Goal: Find specific page/section: Find specific page/section

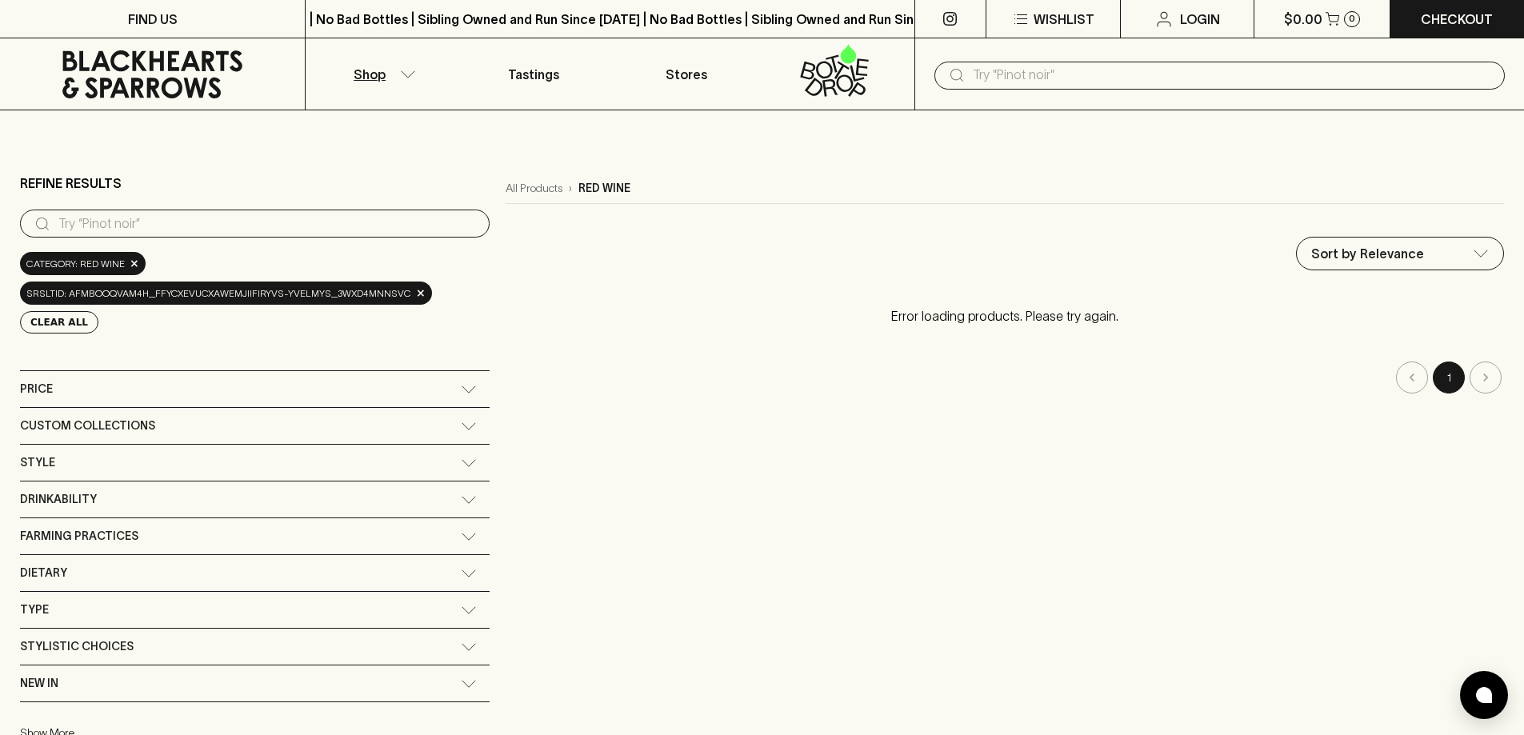
click at [196, 147] on main "Refine Results ​ Category: red wine × srsltid: AfmBOoqVAm4H_ffYCXEVuCXAWemJIifI…" at bounding box center [762, 534] width 1524 height 849
click at [409, 65] on button "Shop" at bounding box center [382, 73] width 152 height 71
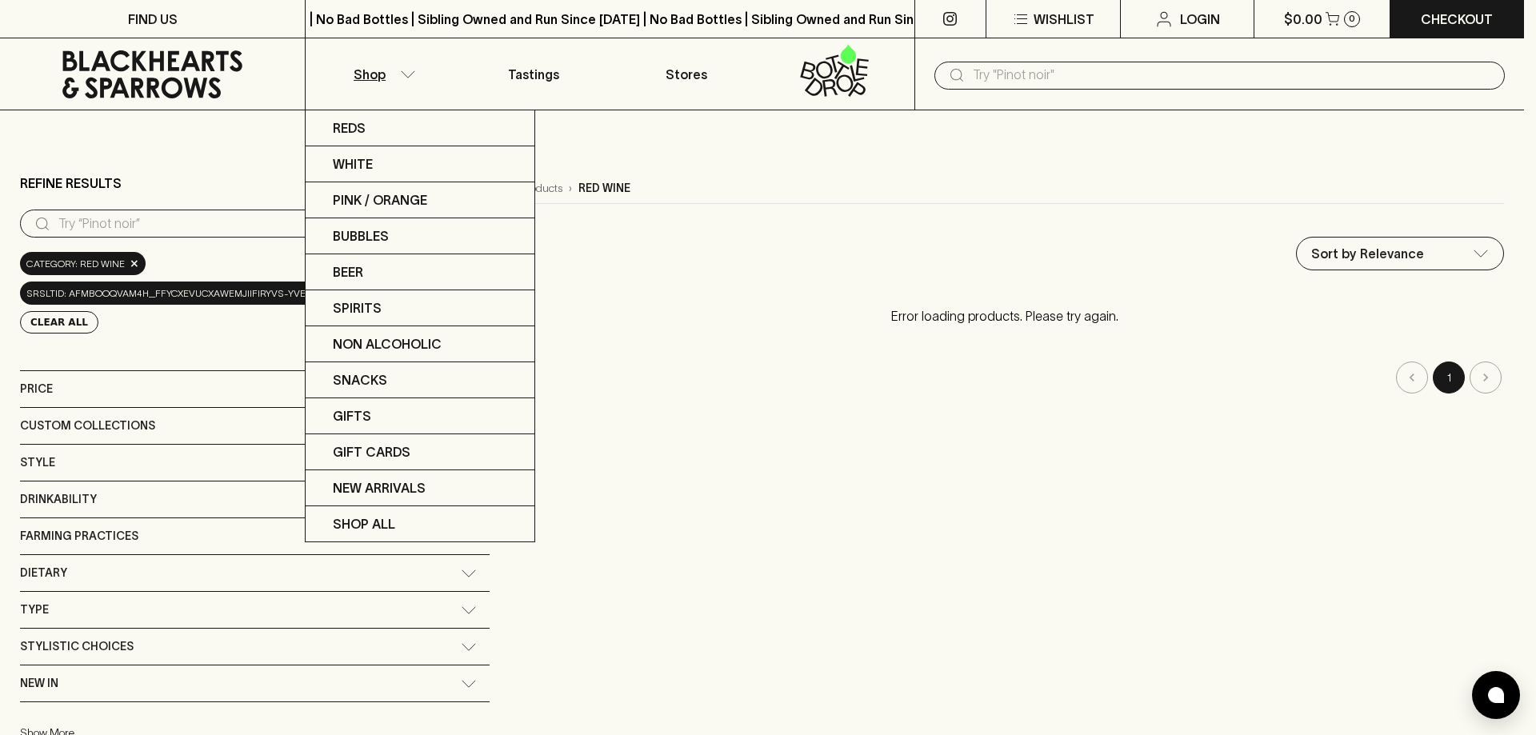
click at [677, 69] on div at bounding box center [768, 367] width 1536 height 735
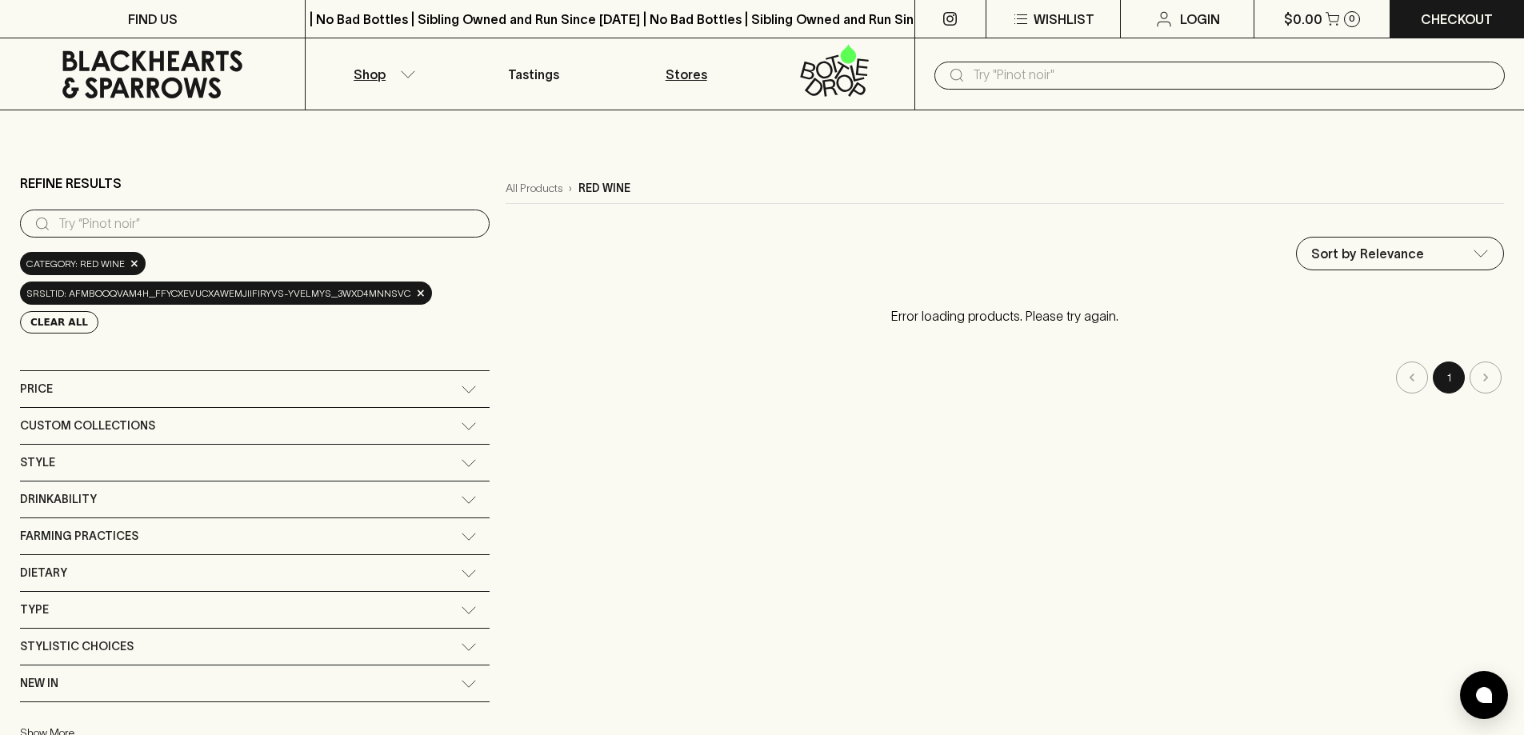
click at [677, 72] on p "Stores" at bounding box center [687, 74] width 42 height 19
